Goal: Task Accomplishment & Management: Complete application form

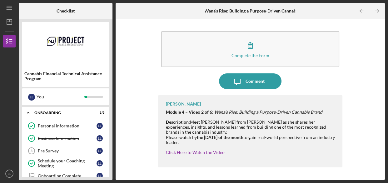
scroll to position [145, 0]
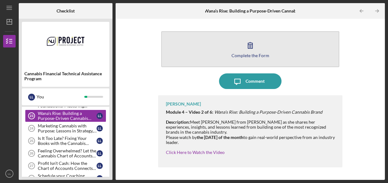
click at [251, 43] on icon "button" at bounding box center [250, 45] width 16 height 16
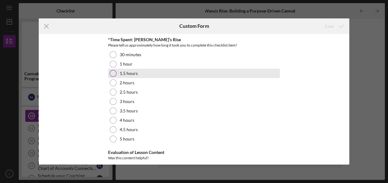
click at [112, 71] on div at bounding box center [113, 73] width 7 height 7
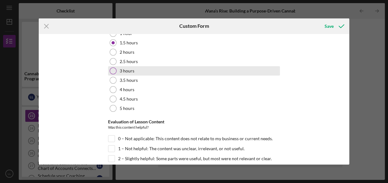
scroll to position [109, 0]
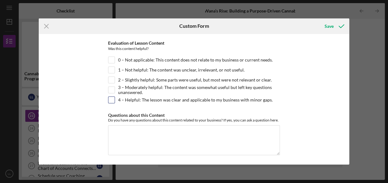
click at [110, 101] on input "4 – Helpful: The lesson was clear and applicable to my business with minor gaps." at bounding box center [111, 100] width 6 height 6
checkbox input "true"
click at [334, 27] on icon "submit" at bounding box center [341, 26] width 16 height 16
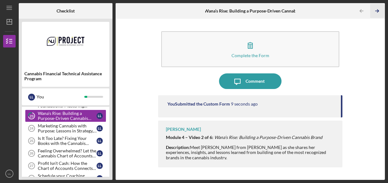
click at [373, 12] on icon "Icon/Table Pagination Arrow" at bounding box center [377, 11] width 14 height 14
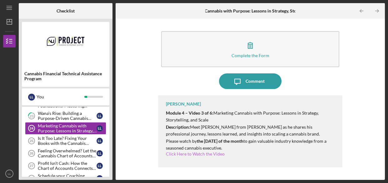
click at [192, 153] on link "Click Here to Watch the Video" at bounding box center [195, 153] width 59 height 5
